Goal: Find specific page/section: Find specific page/section

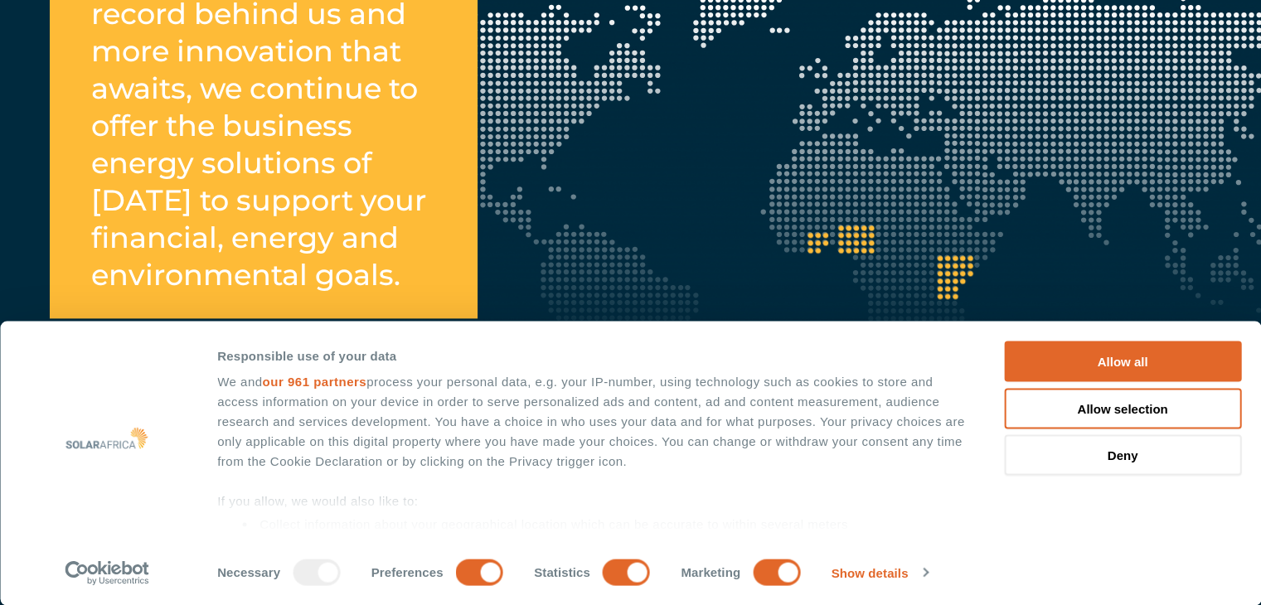
click at [1226, 349] on button "Allow all" at bounding box center [1122, 361] width 237 height 41
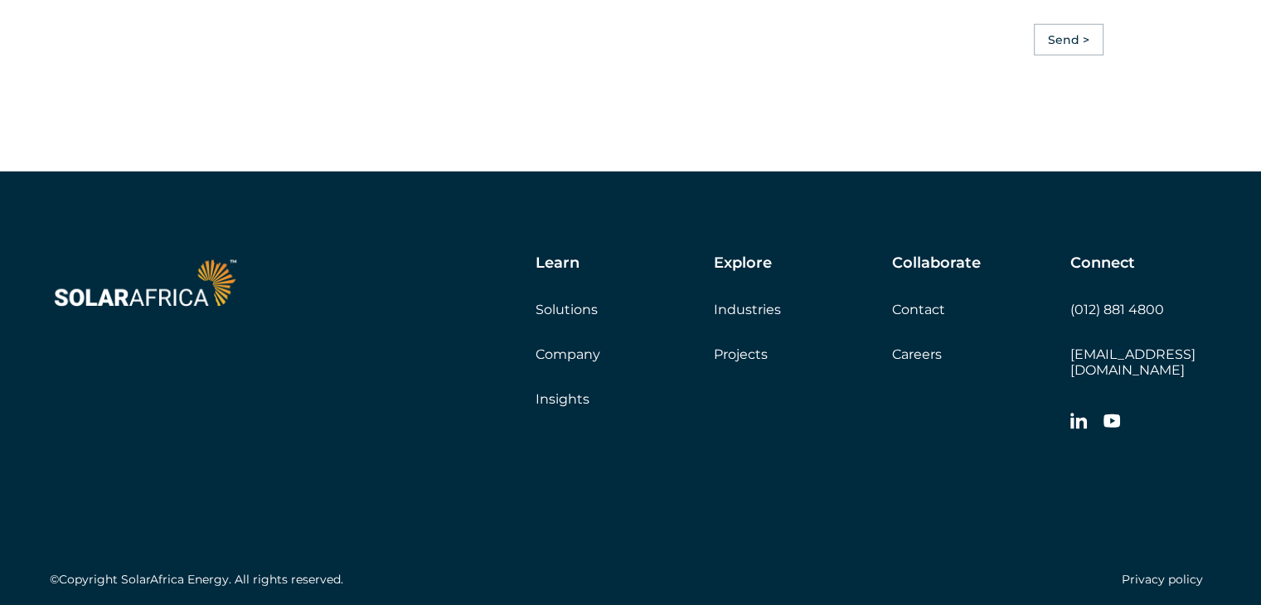
scroll to position [4764, 0]
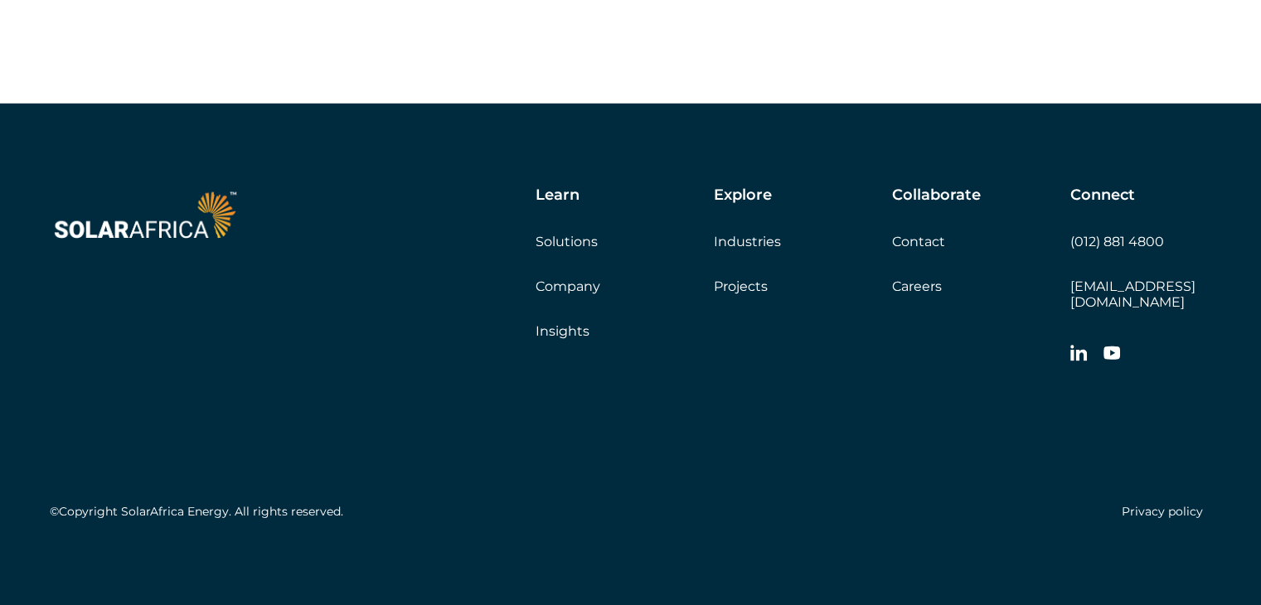
click at [579, 294] on link "Company" at bounding box center [567, 287] width 65 height 16
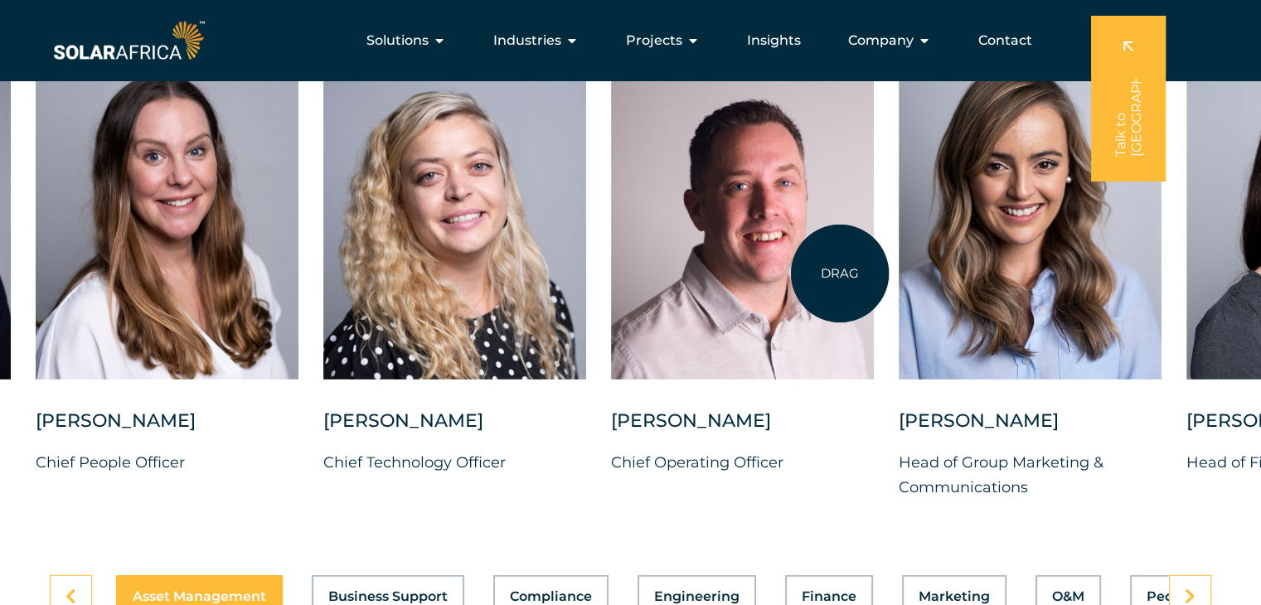
scroll to position [4227, 0]
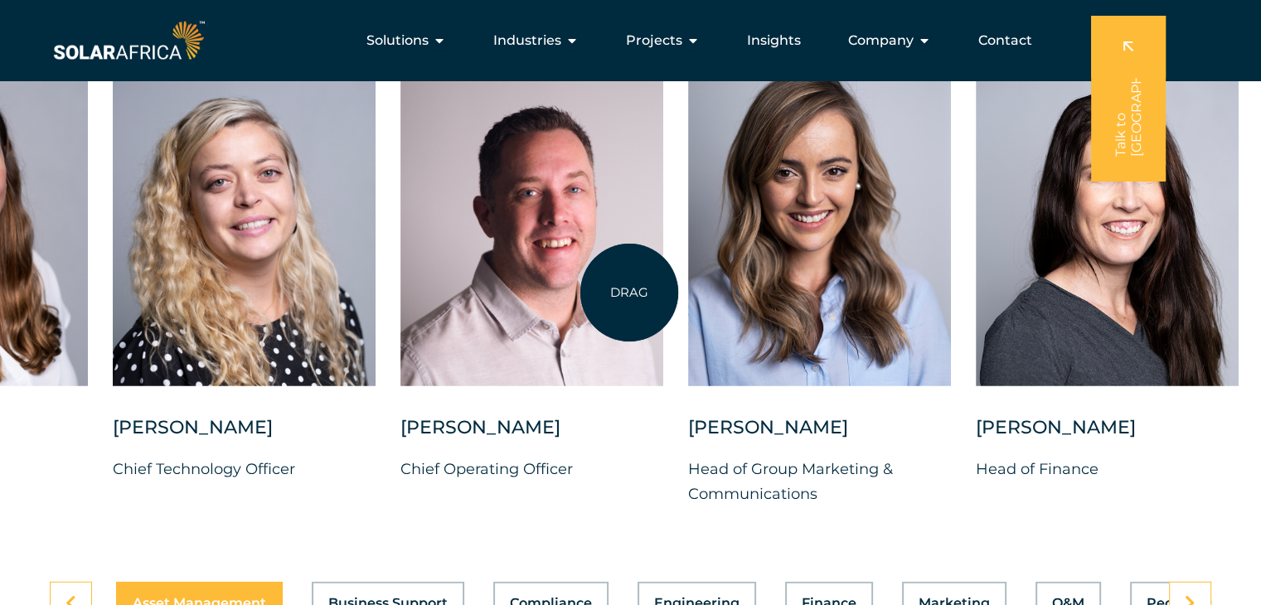
drag, startPoint x: 925, startPoint y: 268, endPoint x: 579, endPoint y: 298, distance: 347.0
click at [580, 298] on div at bounding box center [531, 221] width 263 height 330
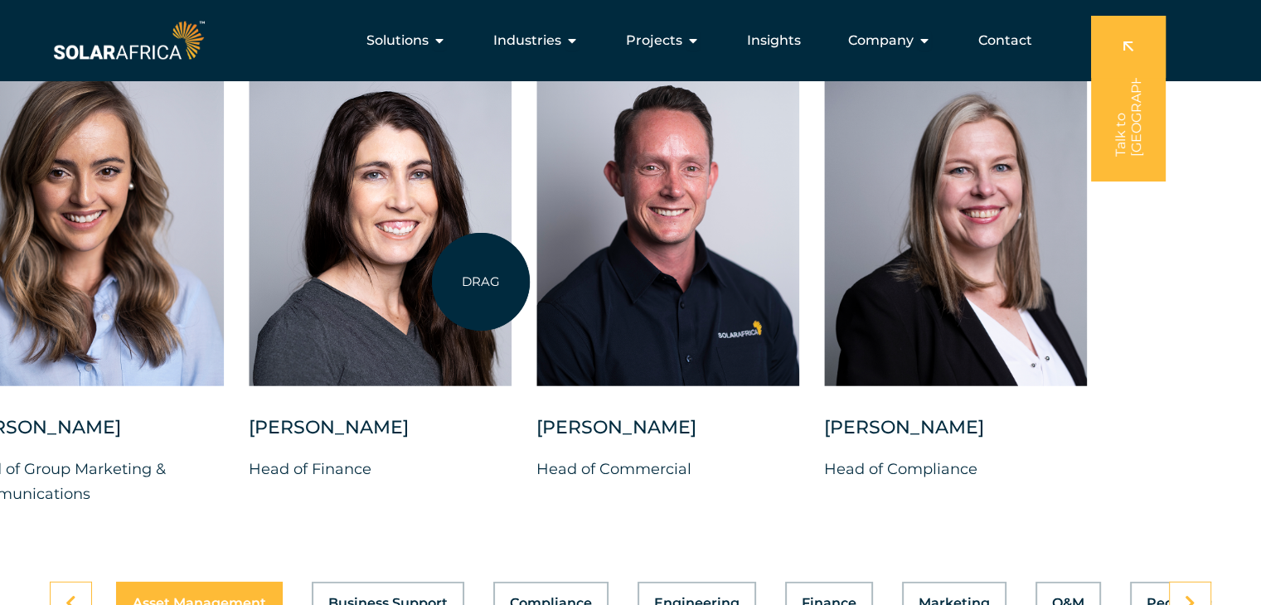
drag, startPoint x: 1160, startPoint y: 288, endPoint x: 481, endPoint y: 282, distance: 679.7
click at [481, 282] on div at bounding box center [380, 221] width 263 height 330
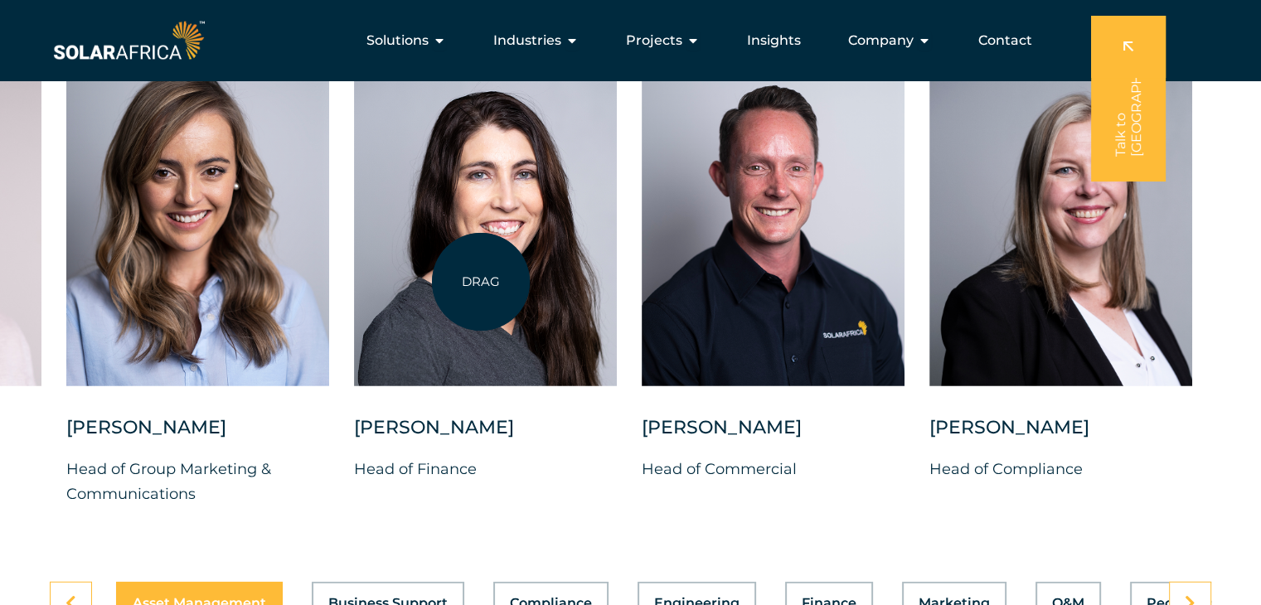
click at [481, 282] on div at bounding box center [485, 221] width 263 height 330
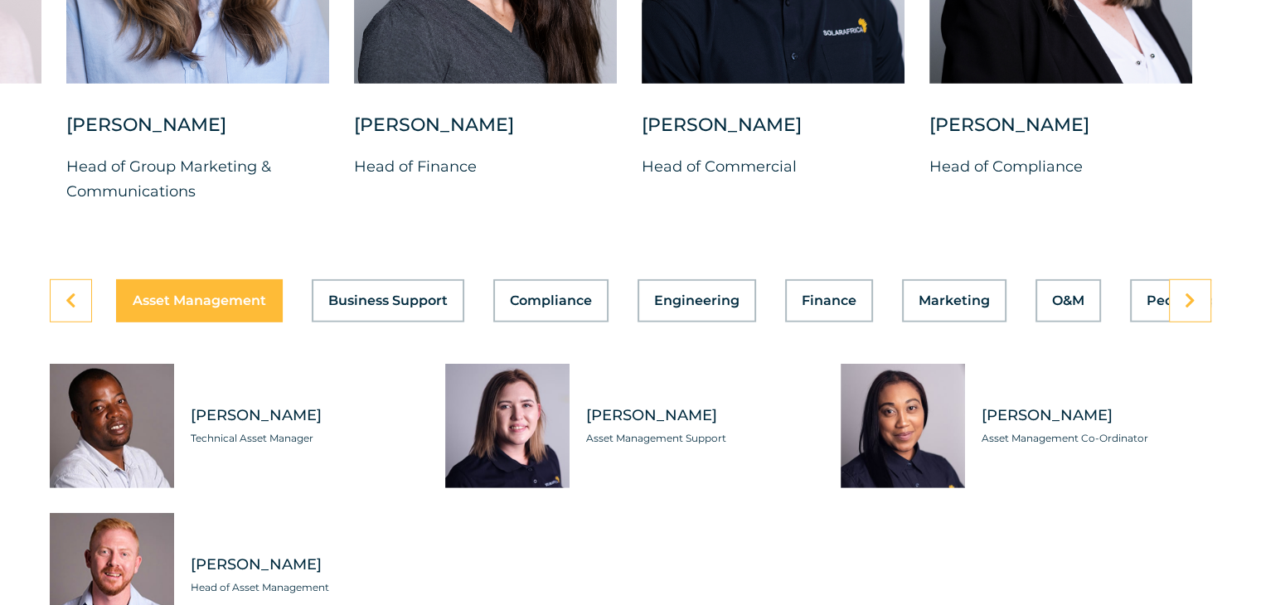
scroll to position [4559, 0]
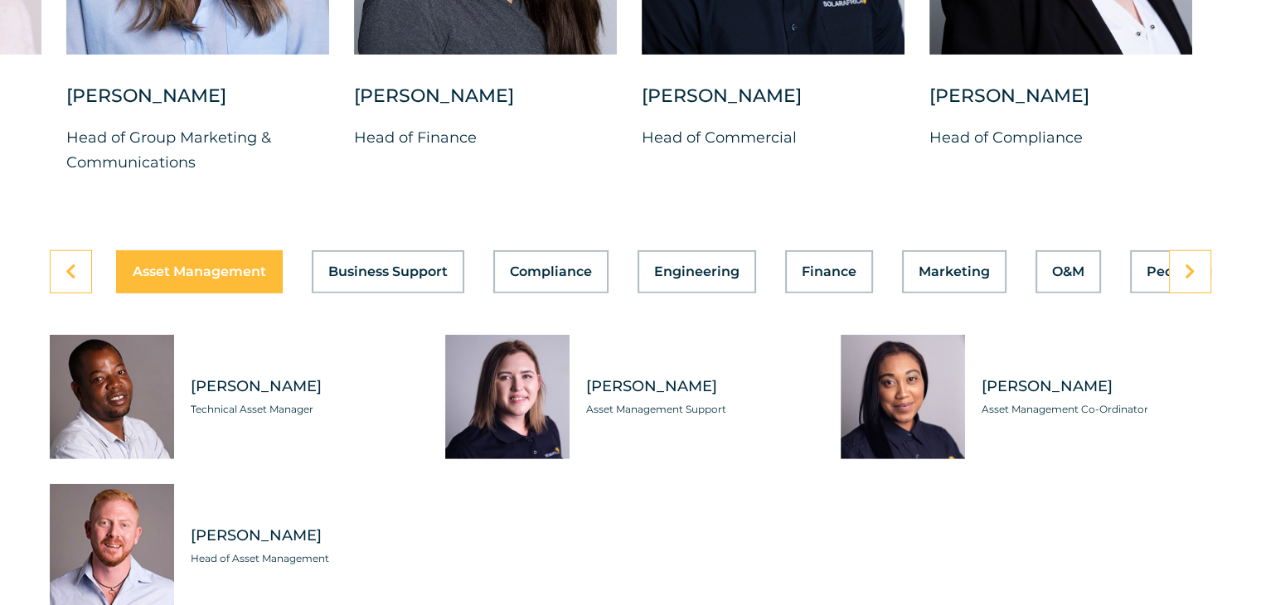
click at [1213, 266] on div "Asset Management Business Support Compliance Engineering Finance Marketing O&M …" at bounding box center [630, 454] width 1261 height 408
click at [1204, 264] on link at bounding box center [1190, 271] width 42 height 43
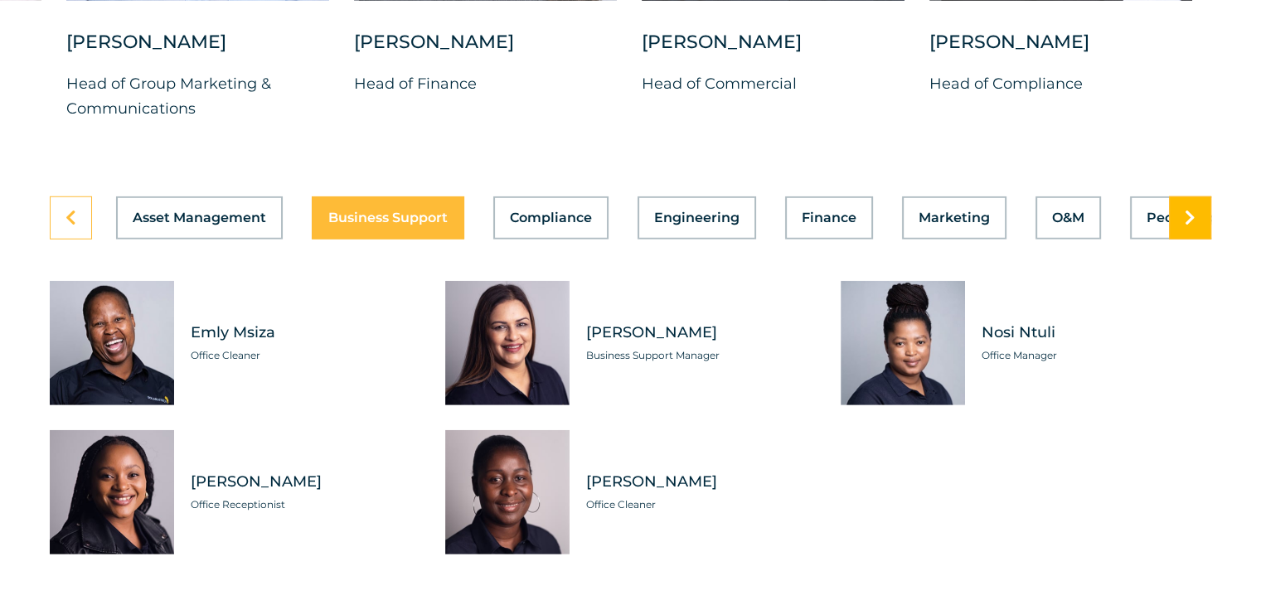
scroll to position [4642, 0]
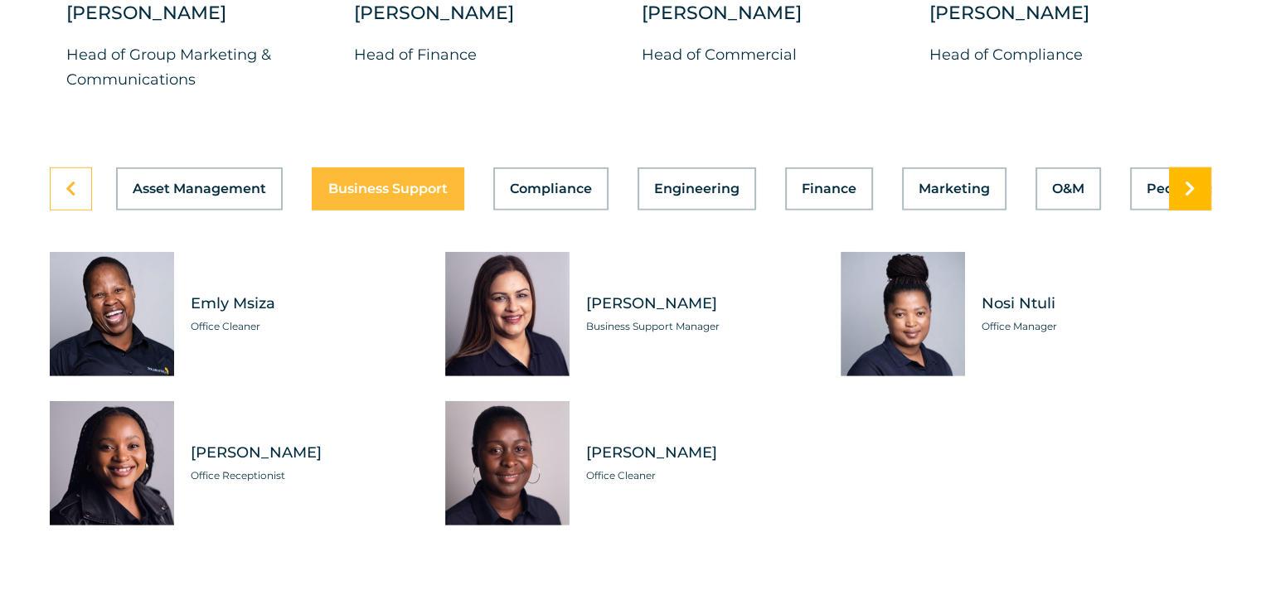
click at [1193, 181] on icon at bounding box center [1189, 189] width 11 height 17
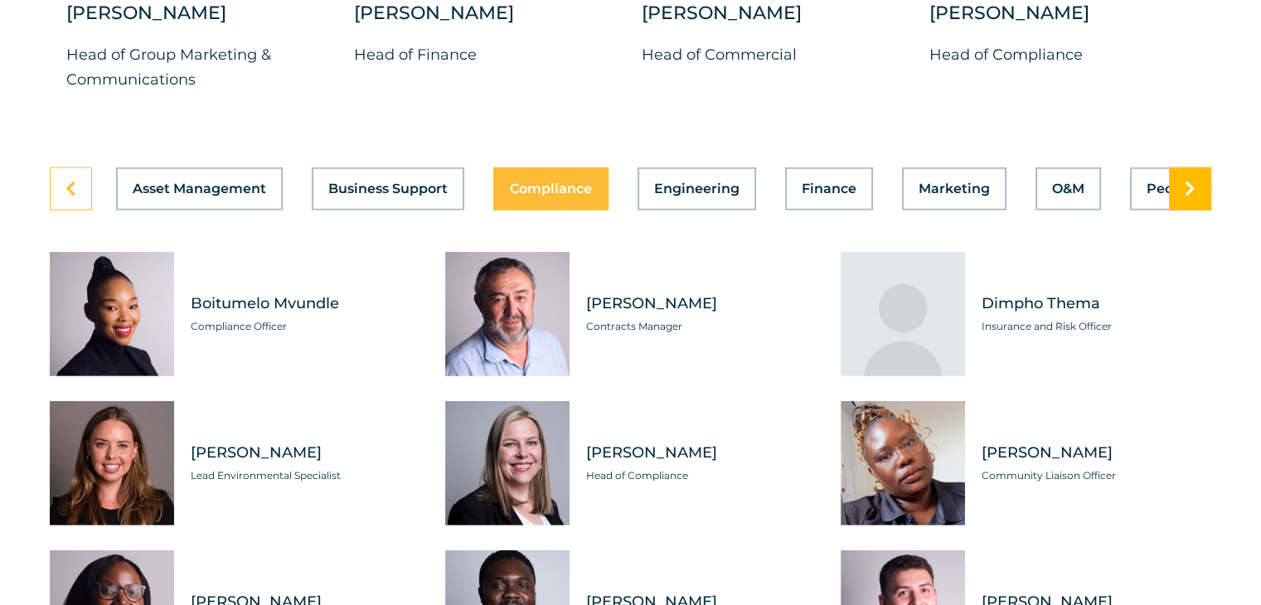
click at [1193, 181] on icon at bounding box center [1189, 189] width 11 height 17
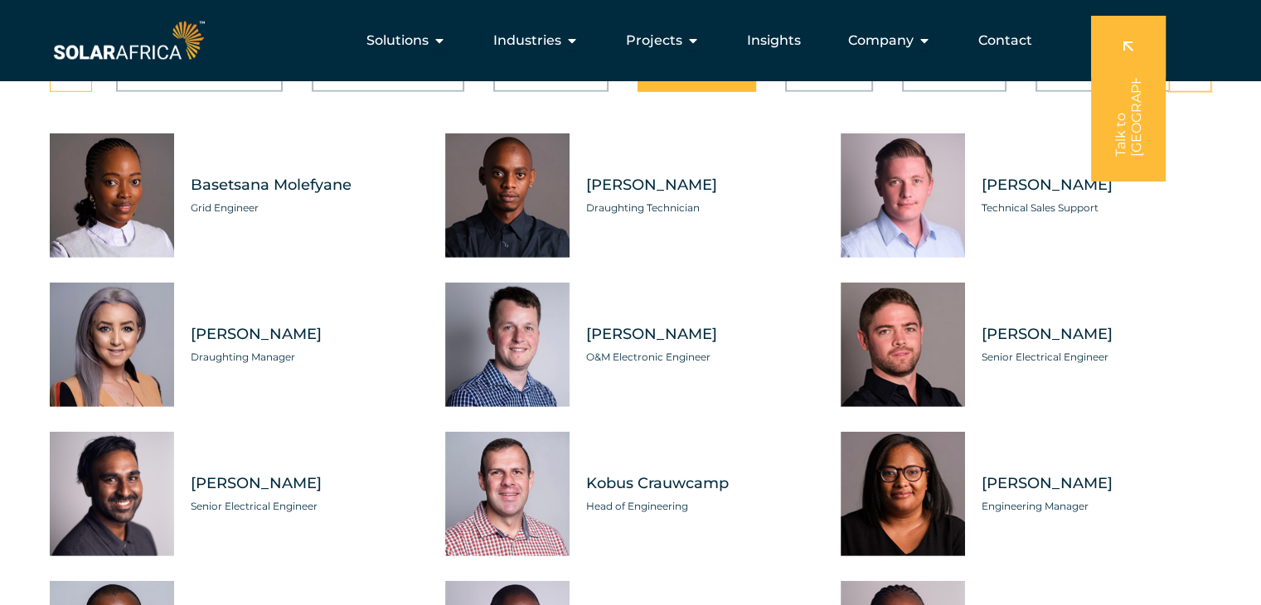
scroll to position [4559, 0]
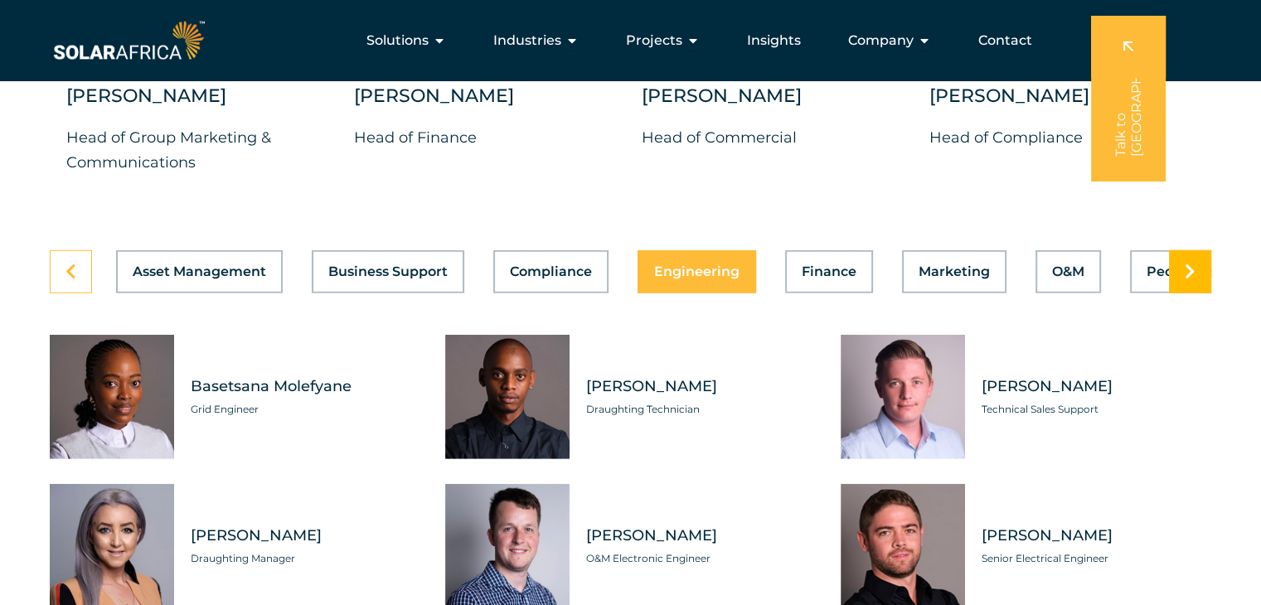
click at [1174, 265] on link at bounding box center [1190, 271] width 42 height 43
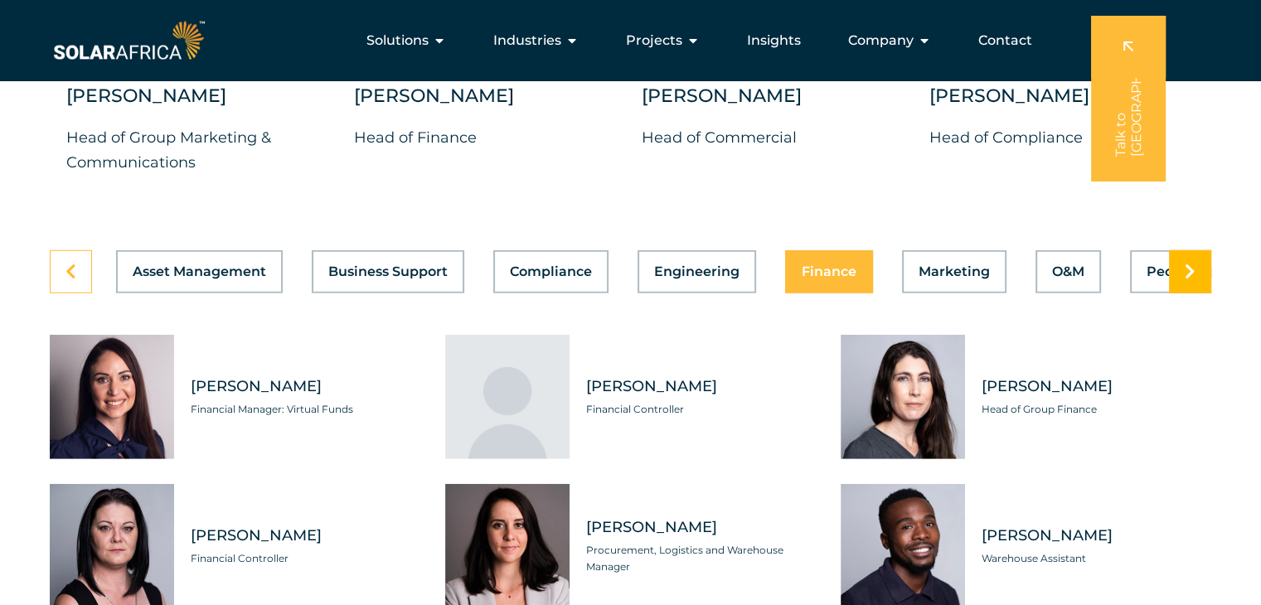
click at [1174, 265] on link at bounding box center [1190, 271] width 42 height 43
